Goal: Information Seeking & Learning: Learn about a topic

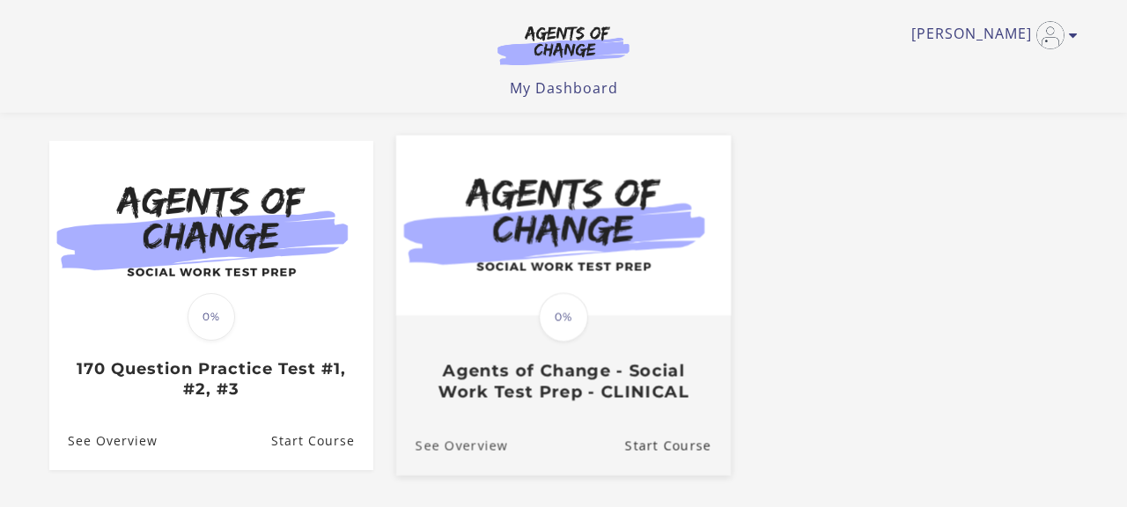
click at [490, 422] on link "See Overview" at bounding box center [452, 445] width 112 height 59
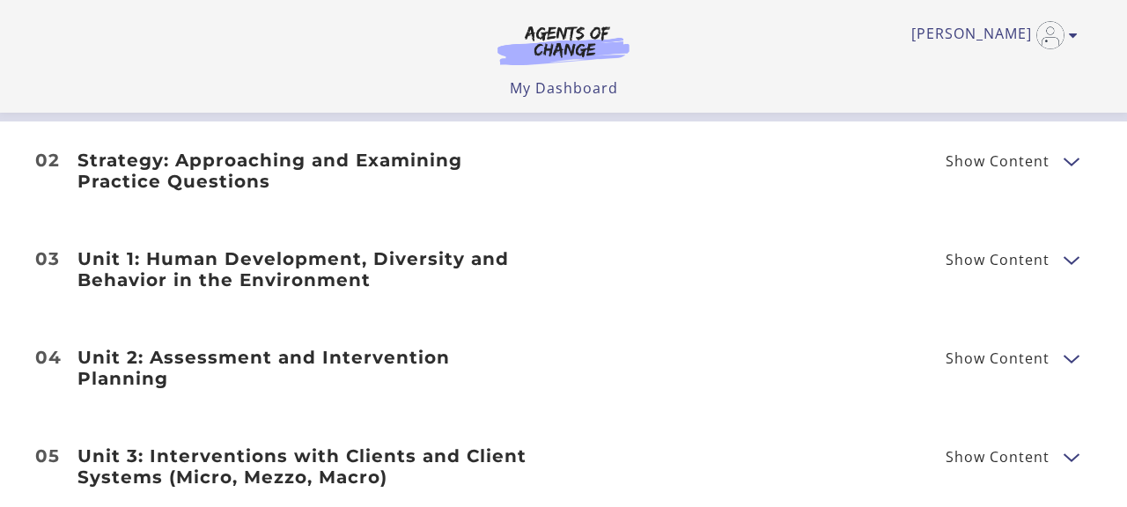
scroll to position [2122, 0]
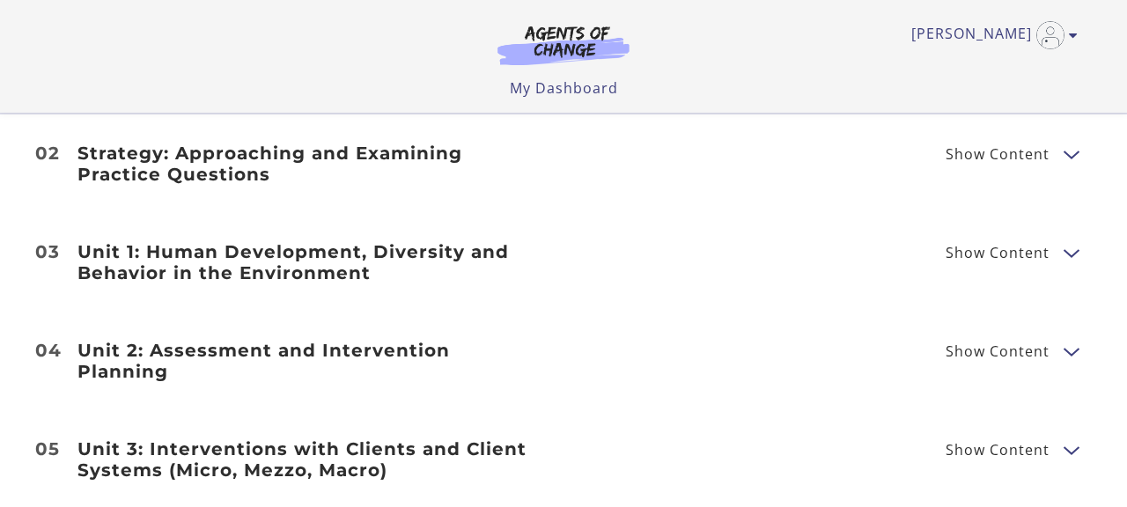
click at [436, 164] on h3 "Strategy: Approaching and Examining Practice Questions" at bounding box center [309, 164] width 465 height 42
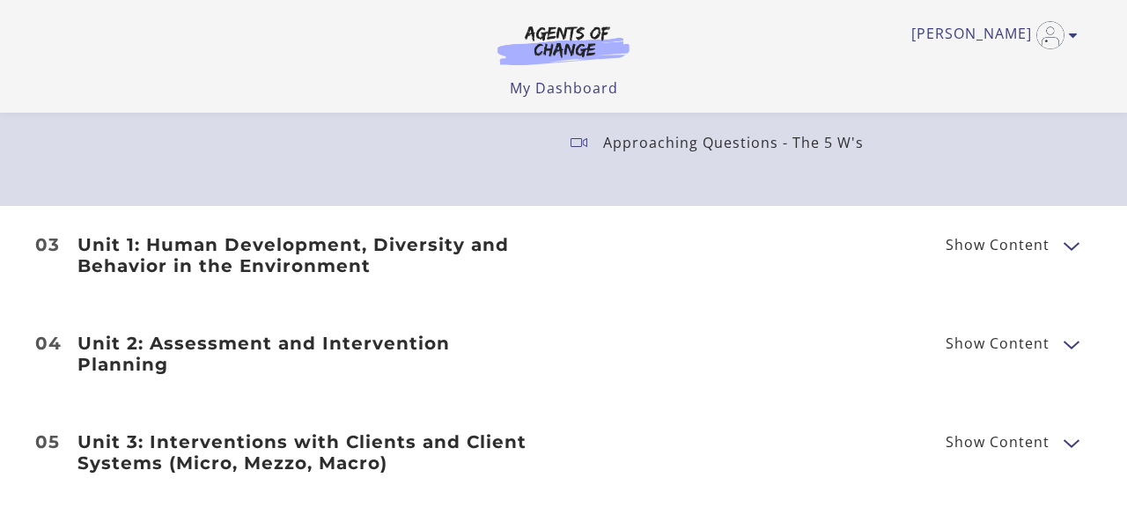
scroll to position [2231, 0]
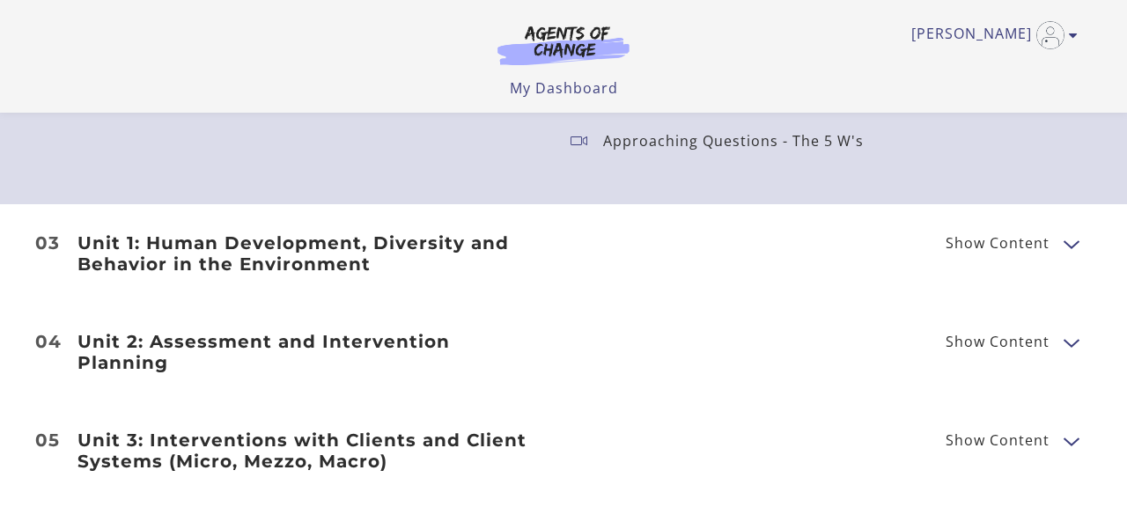
click at [982, 243] on span "Show Content" at bounding box center [997, 243] width 104 height 14
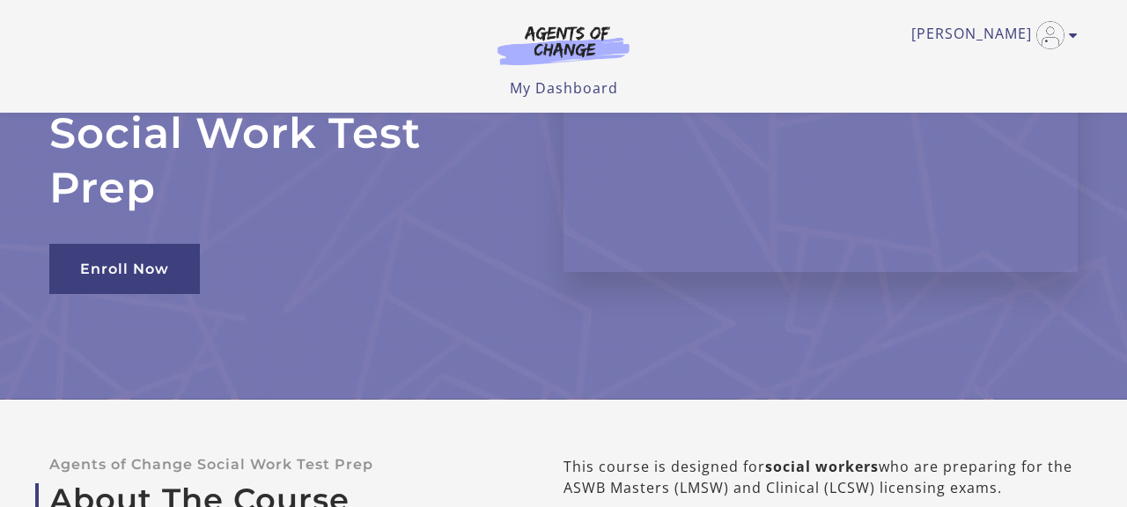
scroll to position [0, 0]
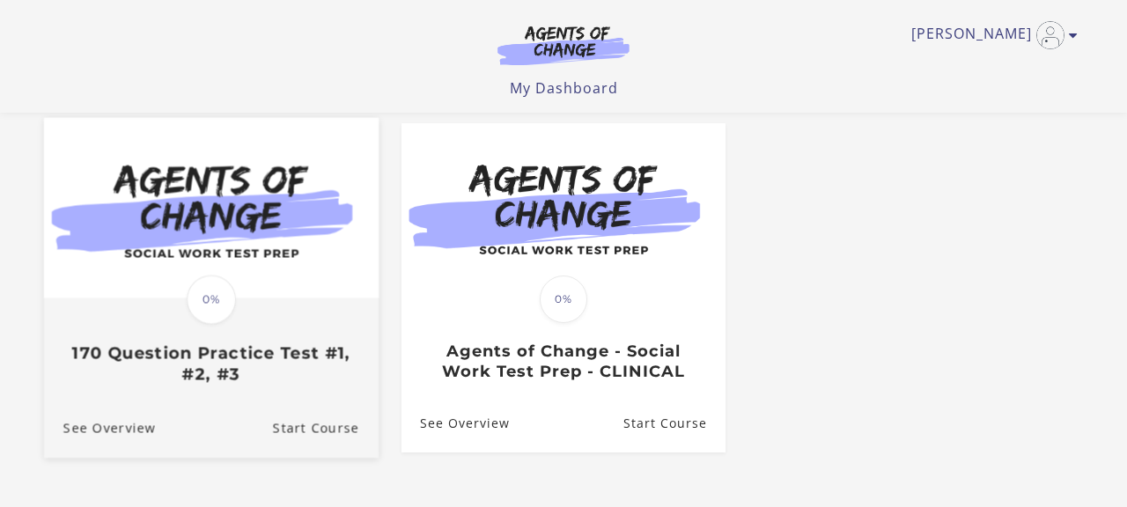
scroll to position [143, 0]
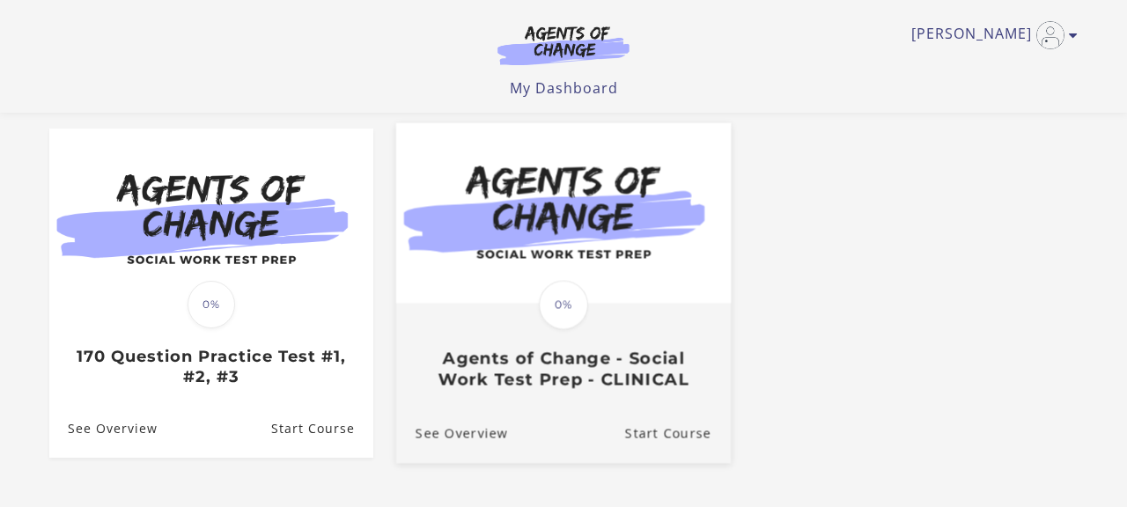
click at [482, 269] on img at bounding box center [563, 213] width 335 height 180
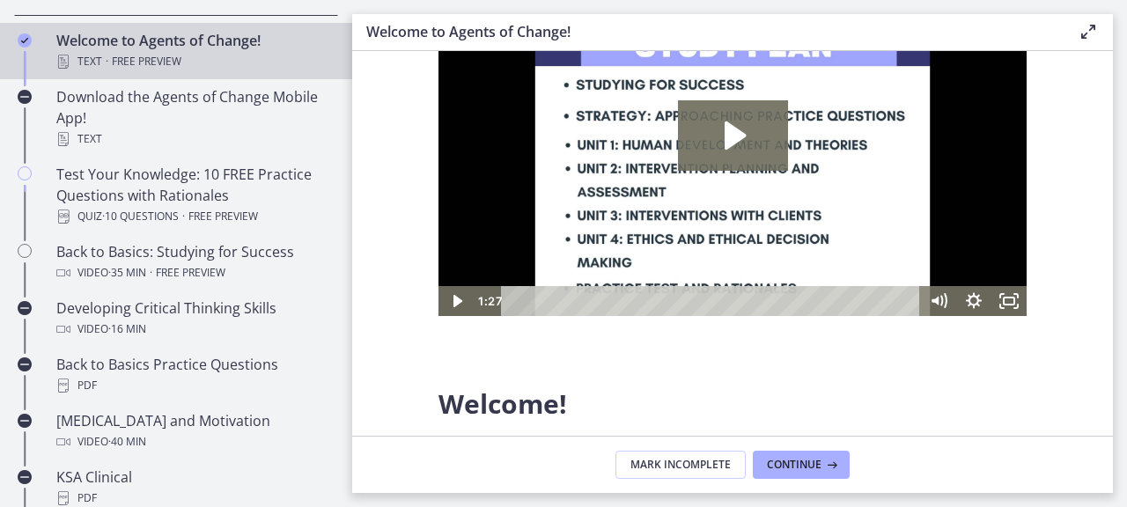
scroll to position [429, 0]
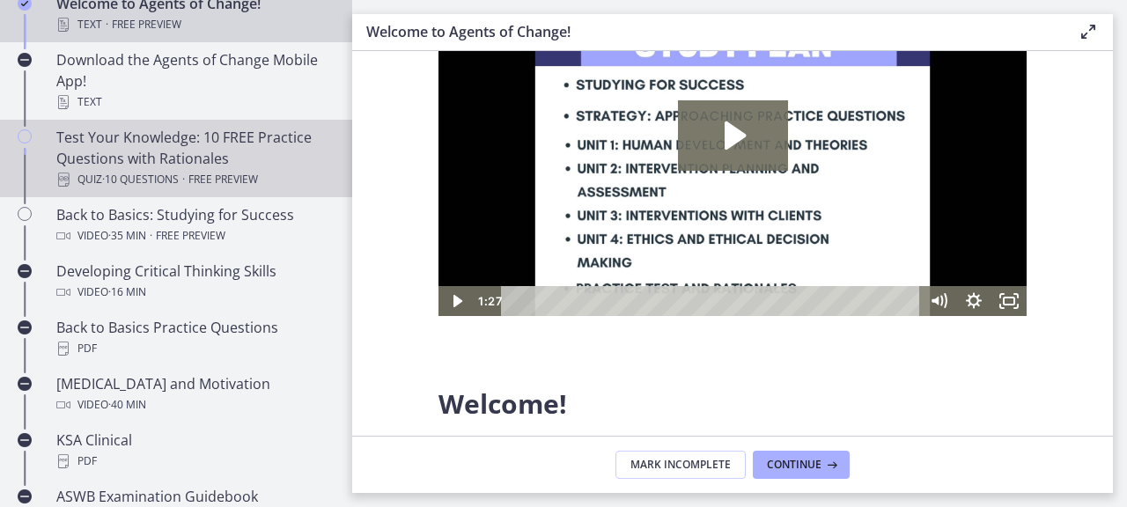
click at [242, 178] on span "Free preview" at bounding box center [223, 179] width 70 height 21
